Goal: Find specific page/section: Find specific page/section

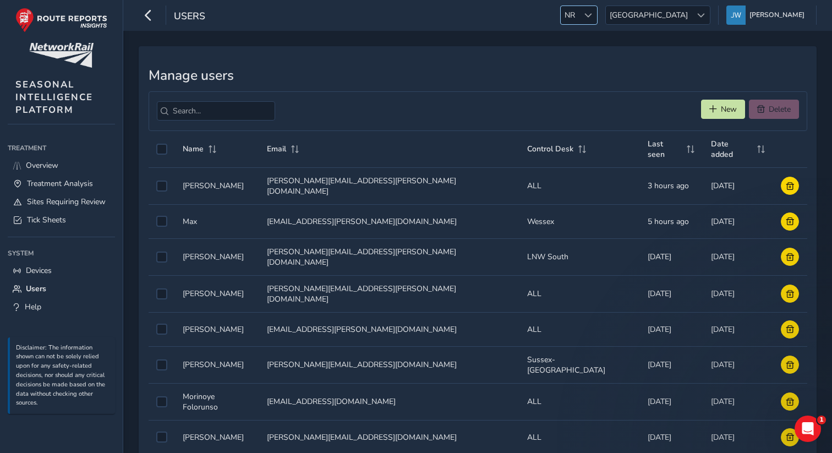
click at [579, 22] on span "NR" at bounding box center [570, 15] width 18 height 18
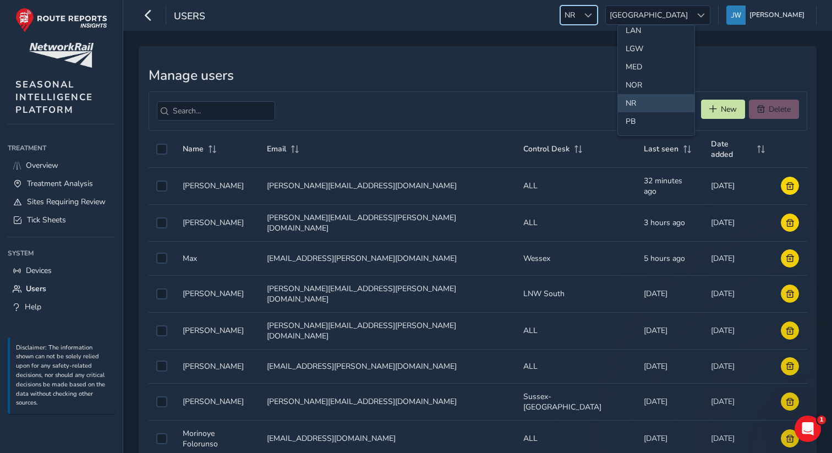
scroll to position [342, 0]
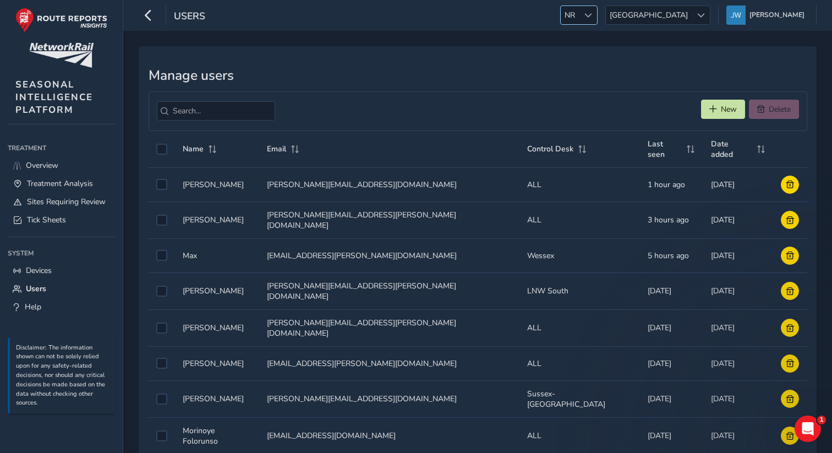
click at [592, 18] on span at bounding box center [588, 16] width 8 height 8
click at [636, 84] on li "SCC" at bounding box center [656, 86] width 76 height 18
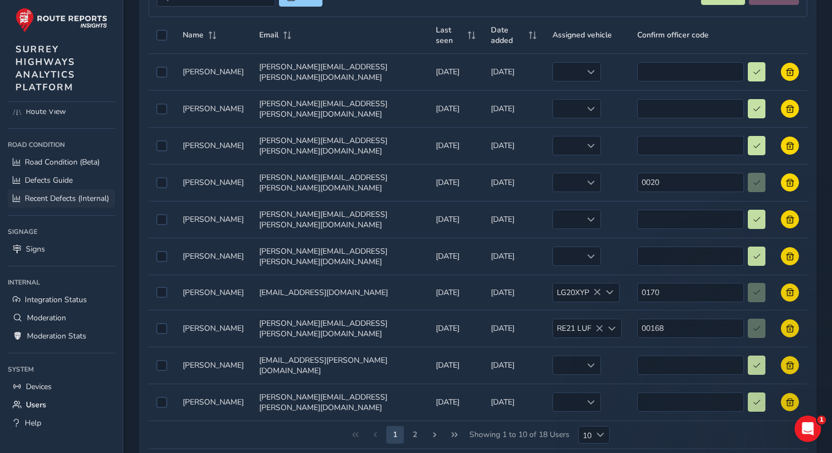
scroll to position [69, 0]
click at [40, 388] on span "Devices" at bounding box center [39, 385] width 26 height 10
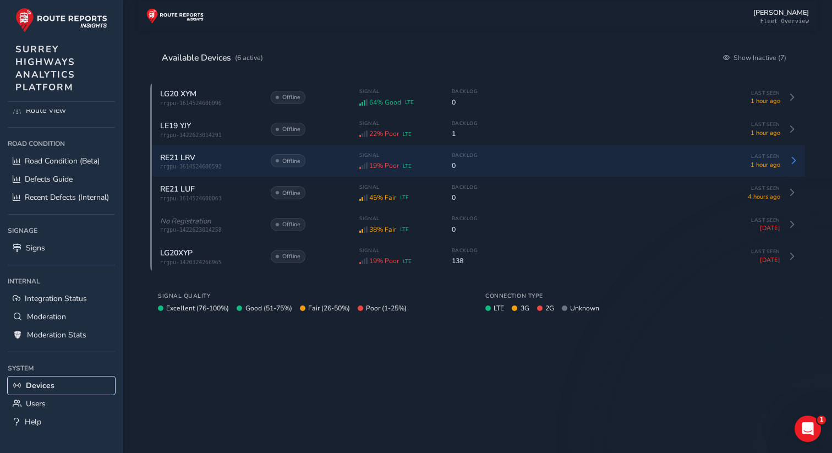
scroll to position [62, 0]
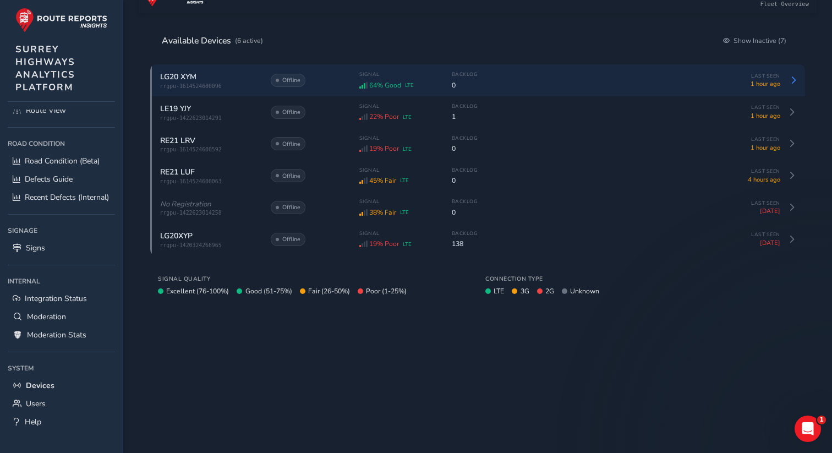
click at [394, 87] on span "64% Good" at bounding box center [385, 85] width 32 height 9
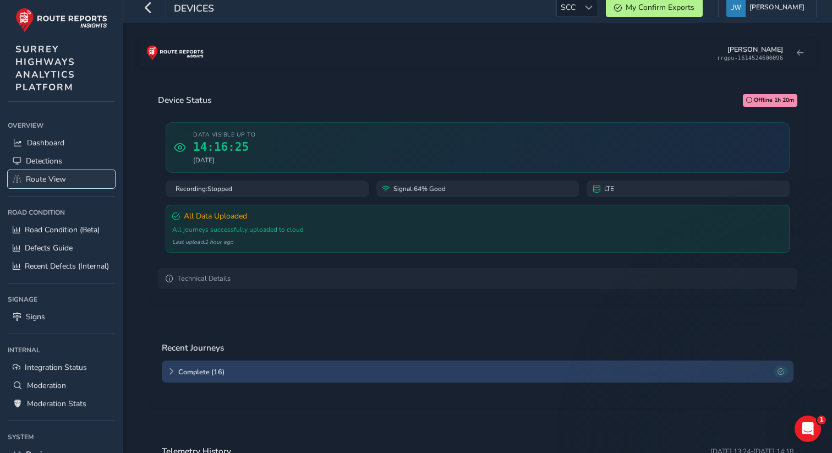
click at [58, 176] on span "Route View" at bounding box center [46, 179] width 40 height 10
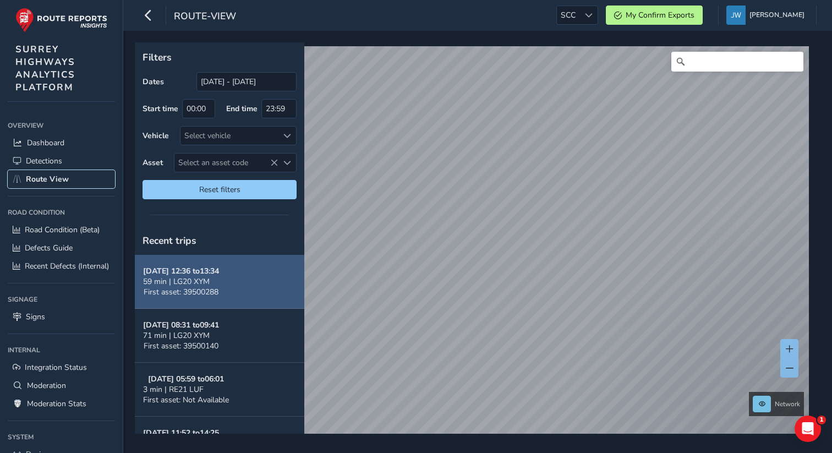
click at [185, 295] on span "First asset: 39500288" at bounding box center [181, 292] width 75 height 10
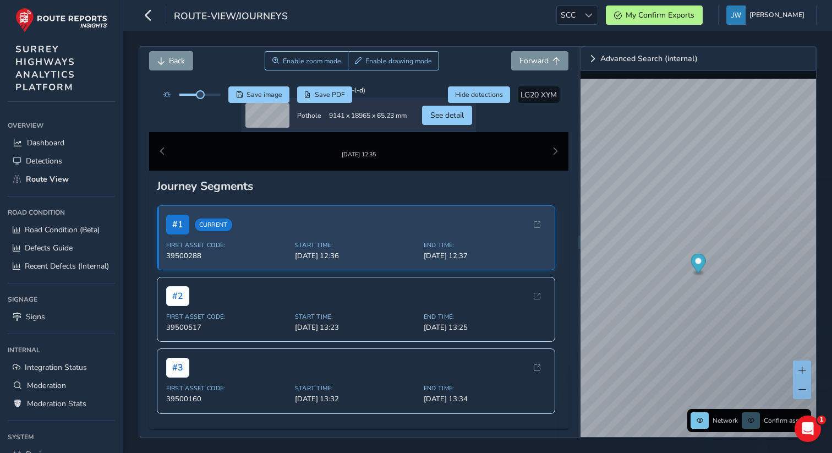
scroll to position [220, 0]
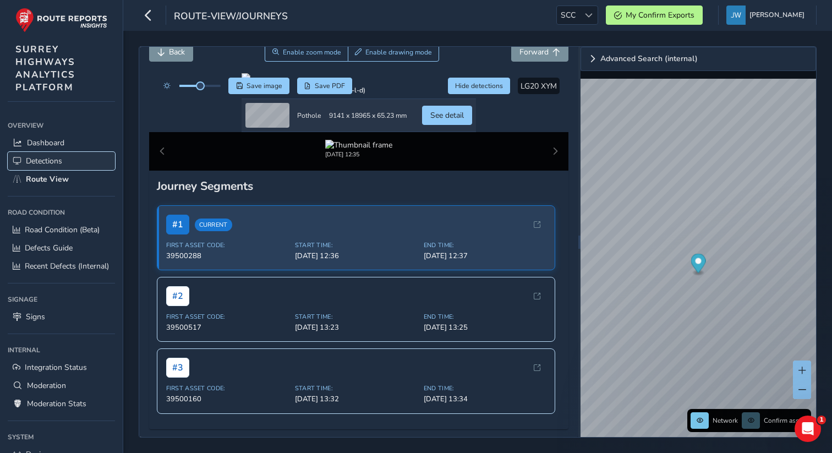
click at [50, 159] on span "Detections" at bounding box center [44, 161] width 36 height 10
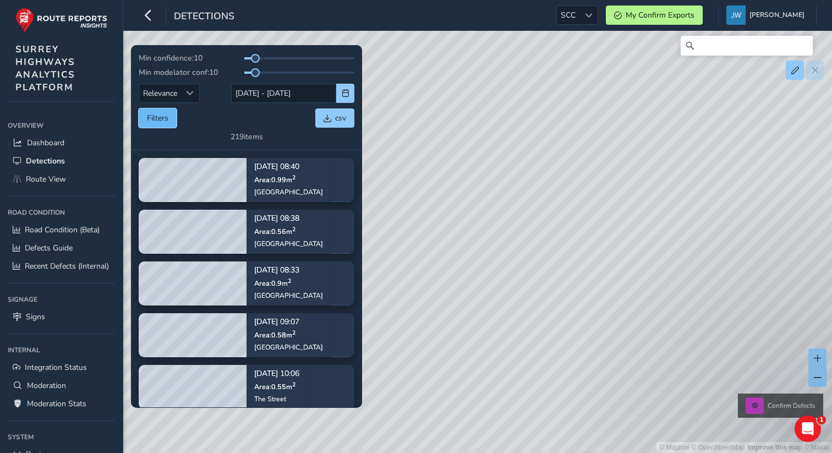
click at [159, 123] on button "Filters" at bounding box center [158, 117] width 38 height 19
